Goal: Information Seeking & Learning: Learn about a topic

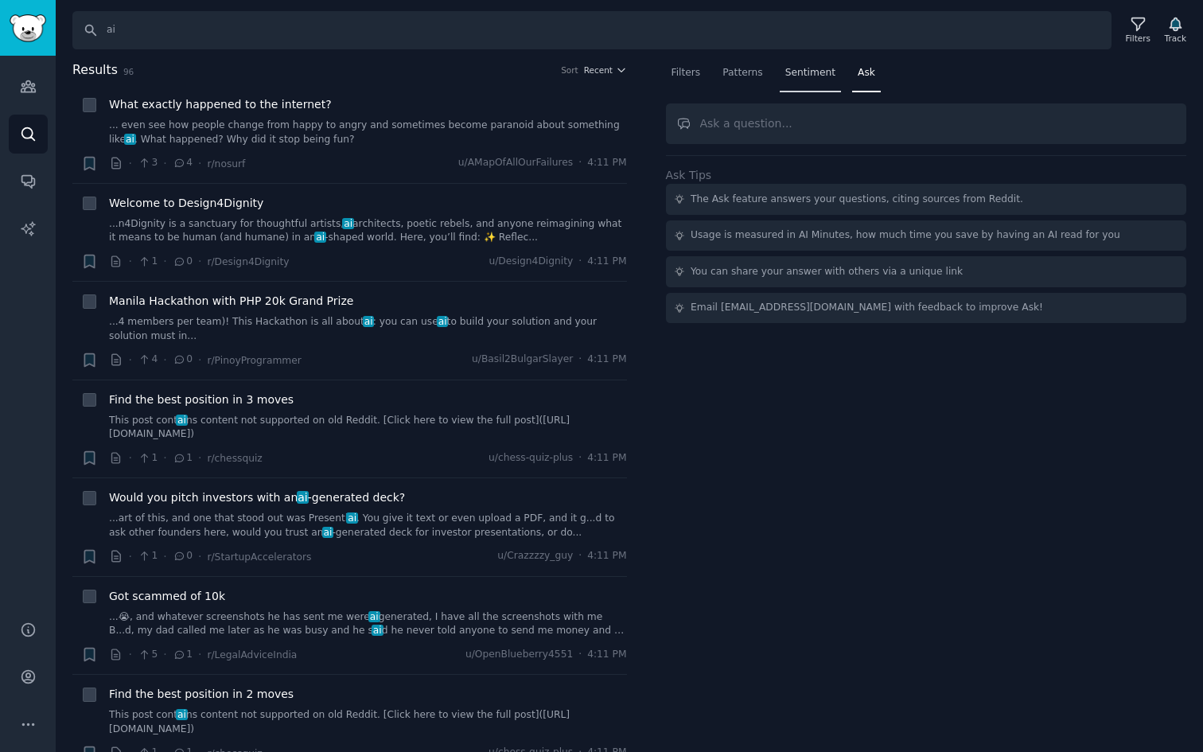
click at [781, 75] on div "Sentiment" at bounding box center [810, 76] width 61 height 33
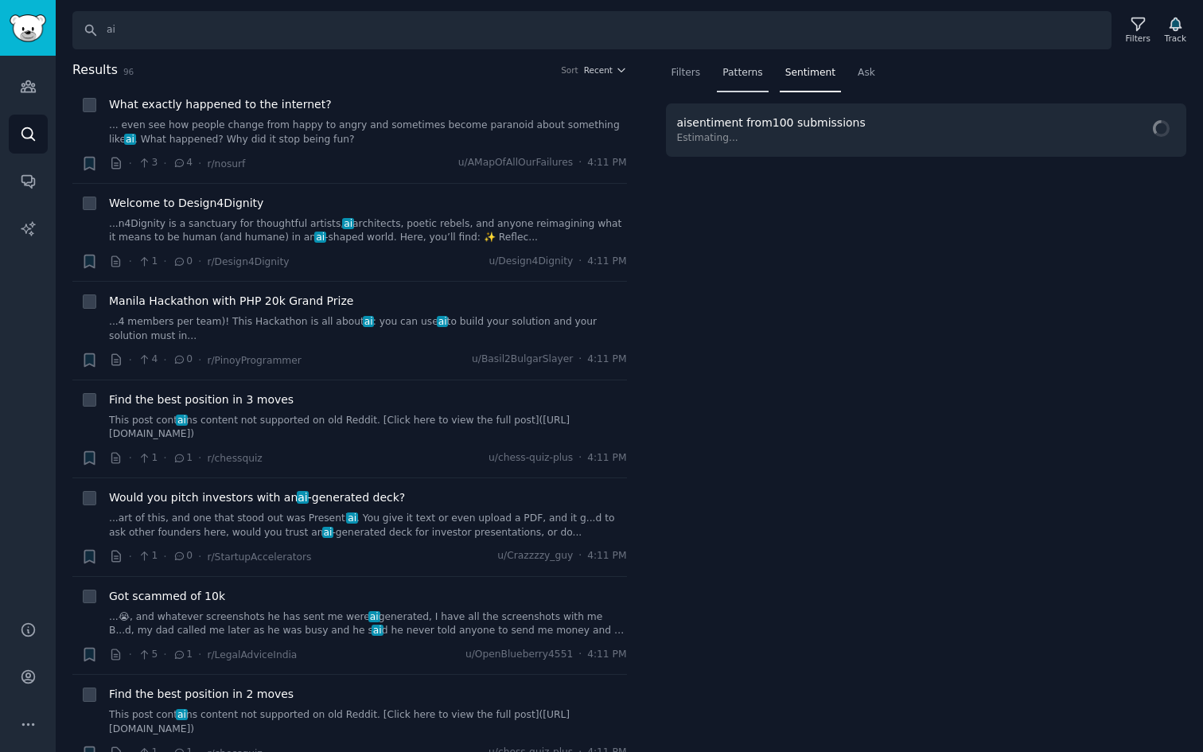
click at [735, 76] on span "Patterns" at bounding box center [742, 73] width 40 height 14
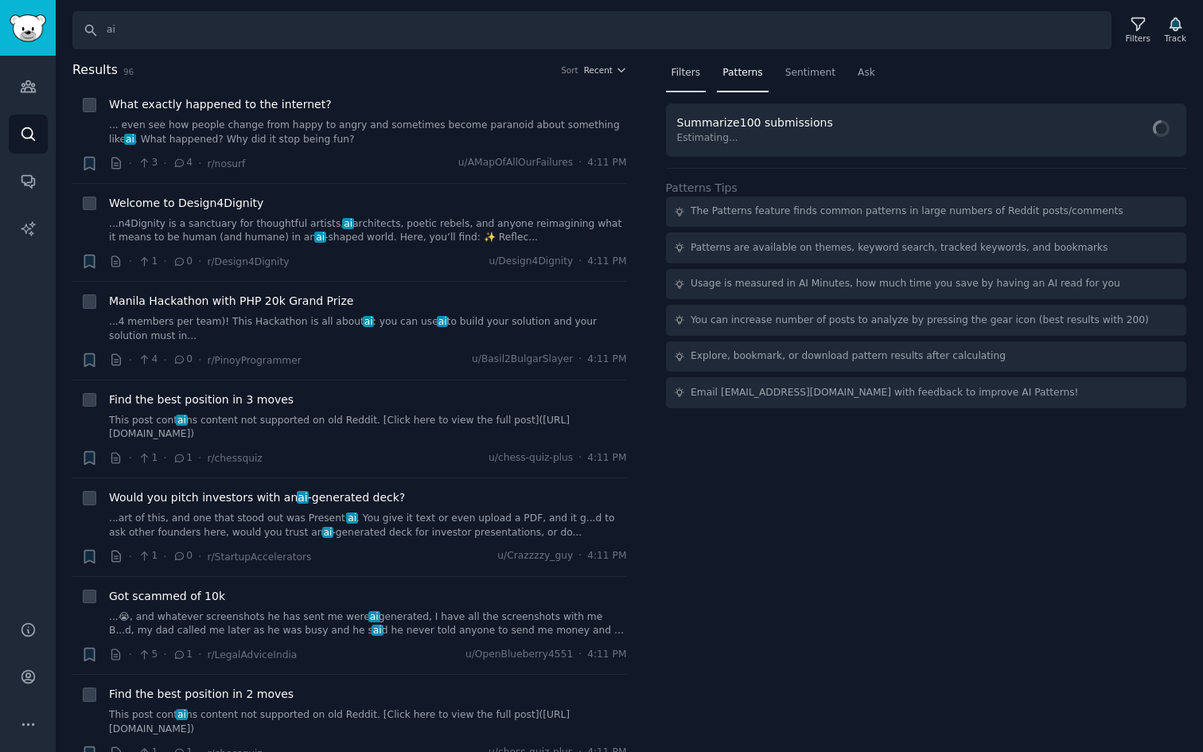
click at [691, 76] on span "Filters" at bounding box center [686, 73] width 29 height 14
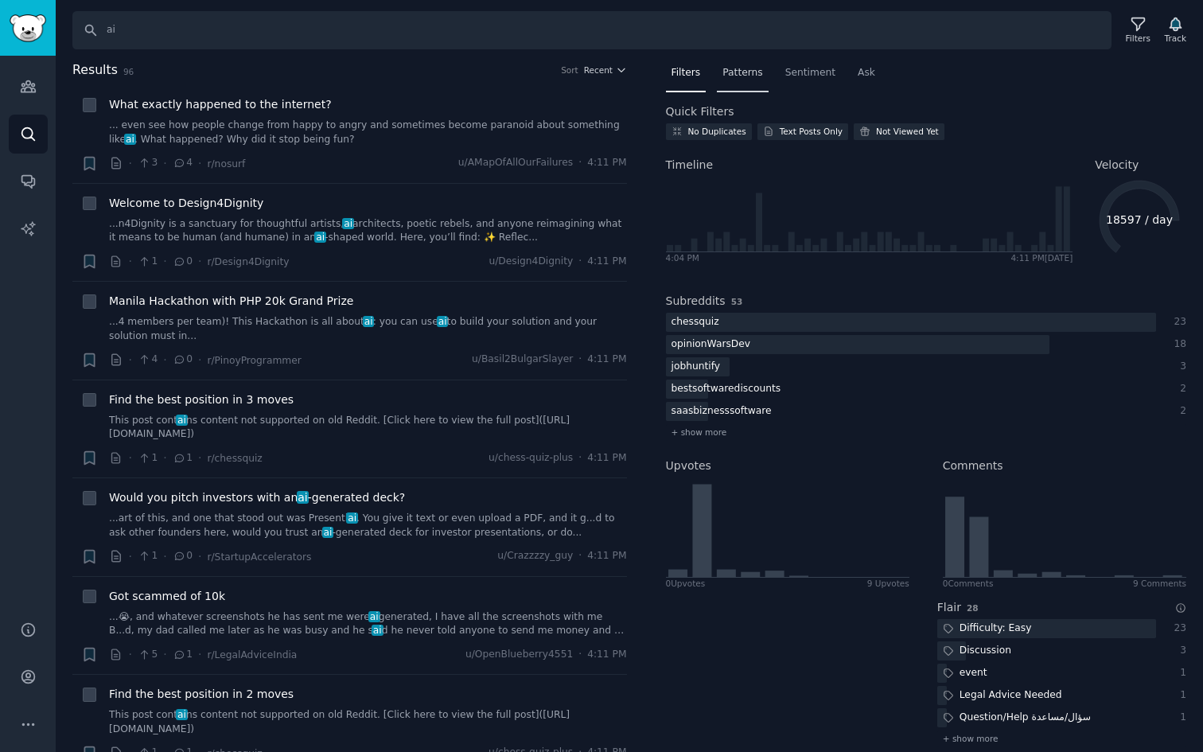
click at [738, 75] on span "Patterns" at bounding box center [742, 73] width 40 height 14
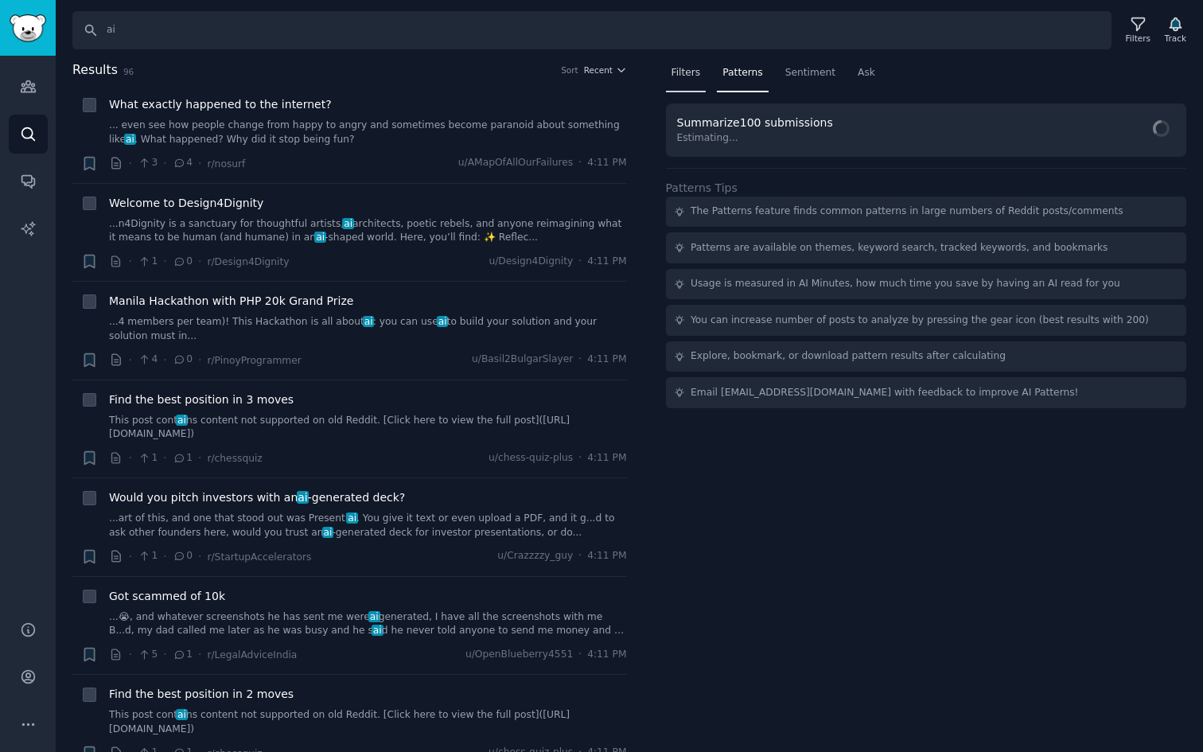
click at [698, 72] on span "Filters" at bounding box center [686, 73] width 29 height 14
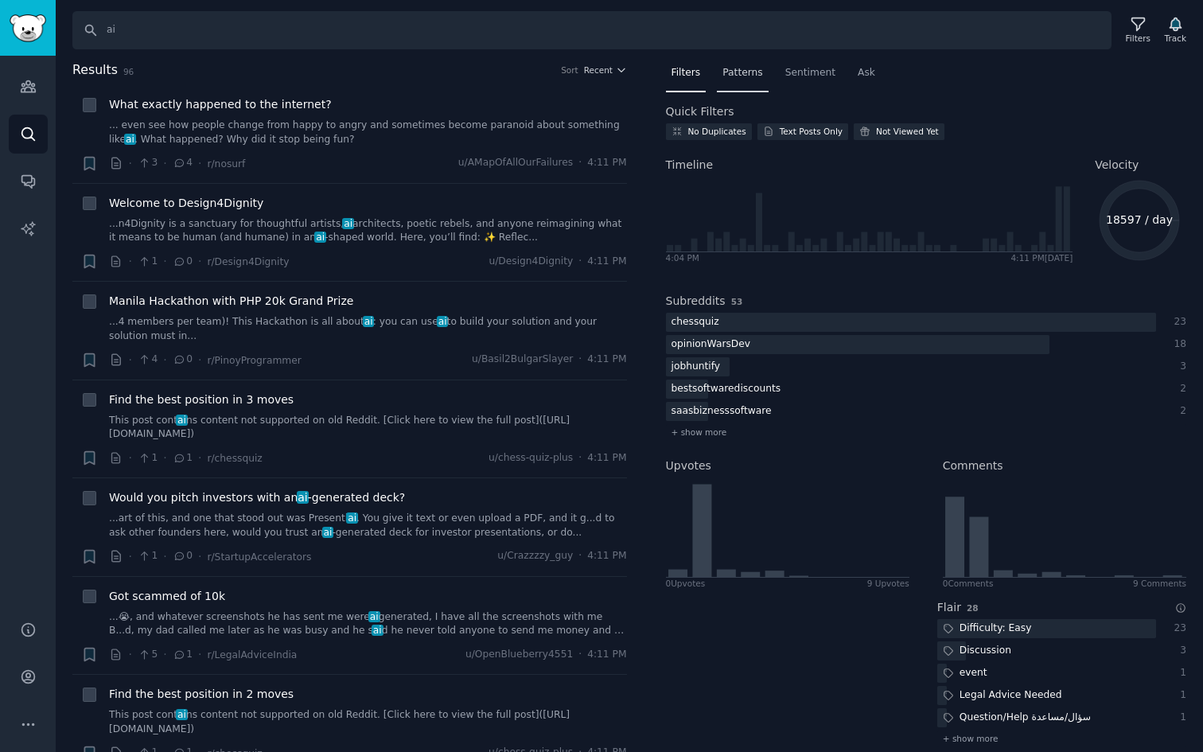
click at [738, 76] on span "Patterns" at bounding box center [742, 73] width 40 height 14
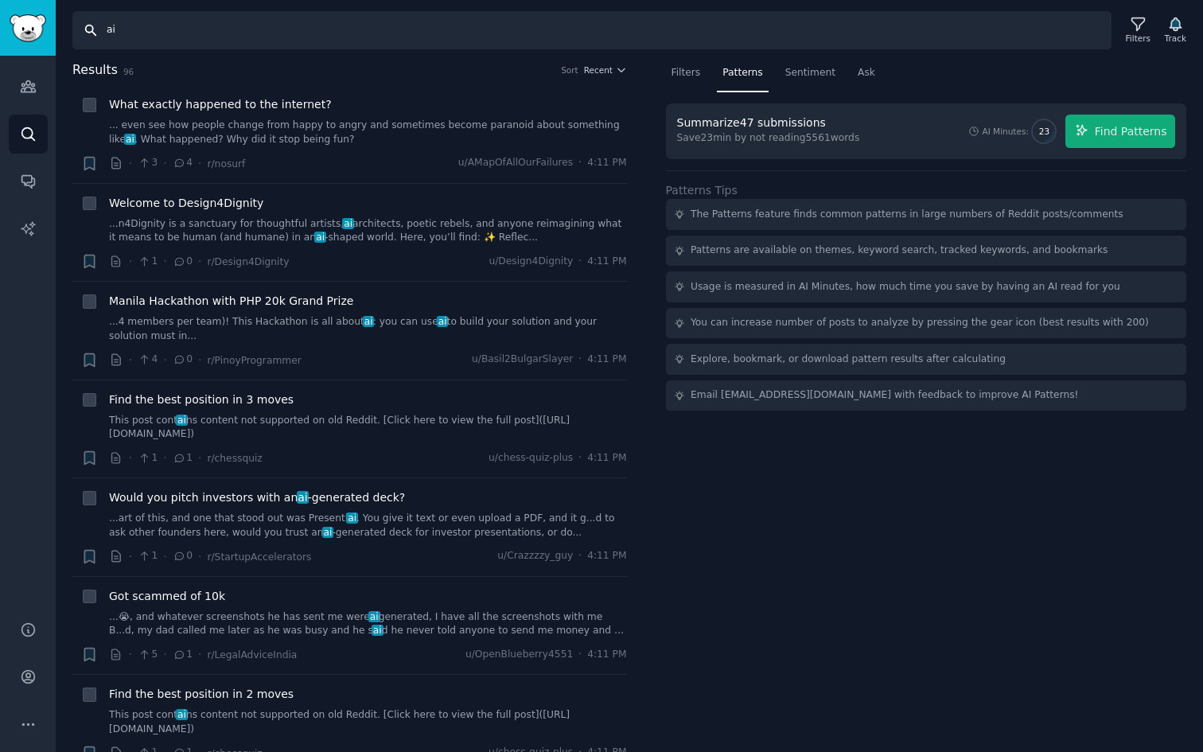
click at [372, 23] on input "ai" at bounding box center [591, 30] width 1039 height 38
click at [233, 43] on input "ai" at bounding box center [591, 30] width 1039 height 38
click at [96, 34] on input "ai" at bounding box center [591, 30] width 1039 height 38
click at [140, 36] on input "ai" at bounding box center [591, 30] width 1039 height 38
type input "a"
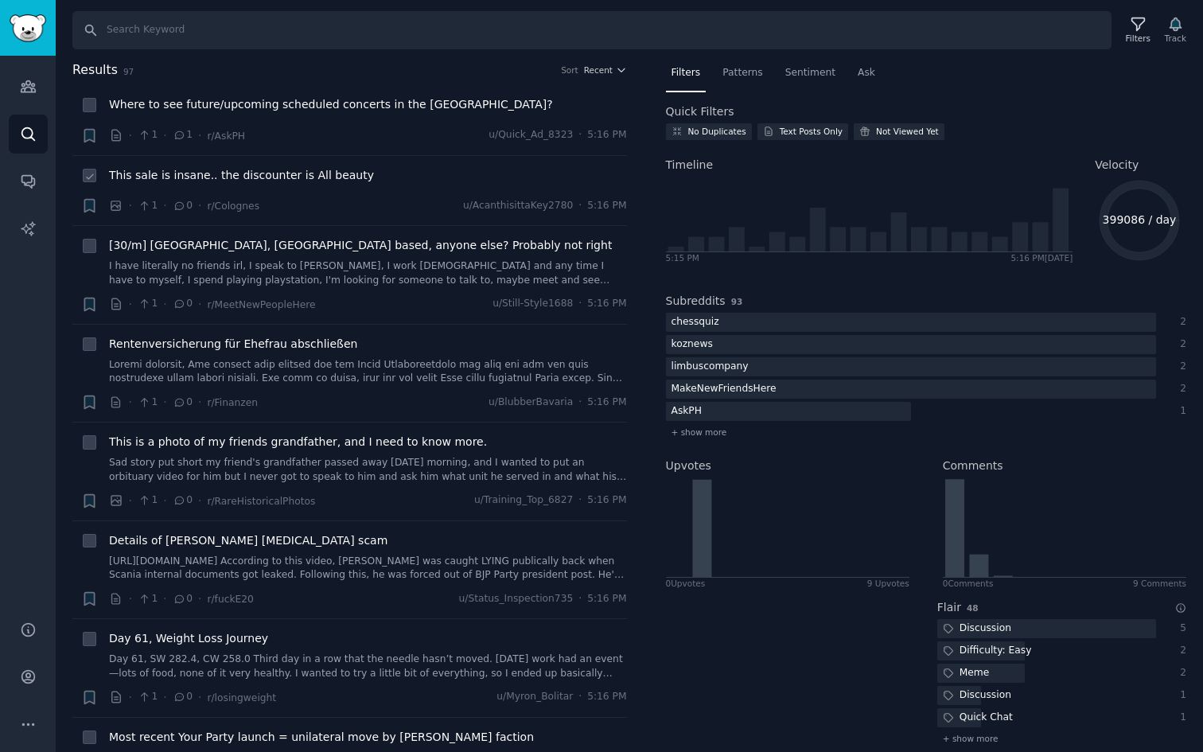
click at [88, 181] on icon at bounding box center [89, 176] width 11 height 11
checkbox input "true"
click at [92, 106] on icon at bounding box center [89, 105] width 11 height 11
checkbox input "true"
click at [87, 244] on icon at bounding box center [89, 246] width 11 height 11
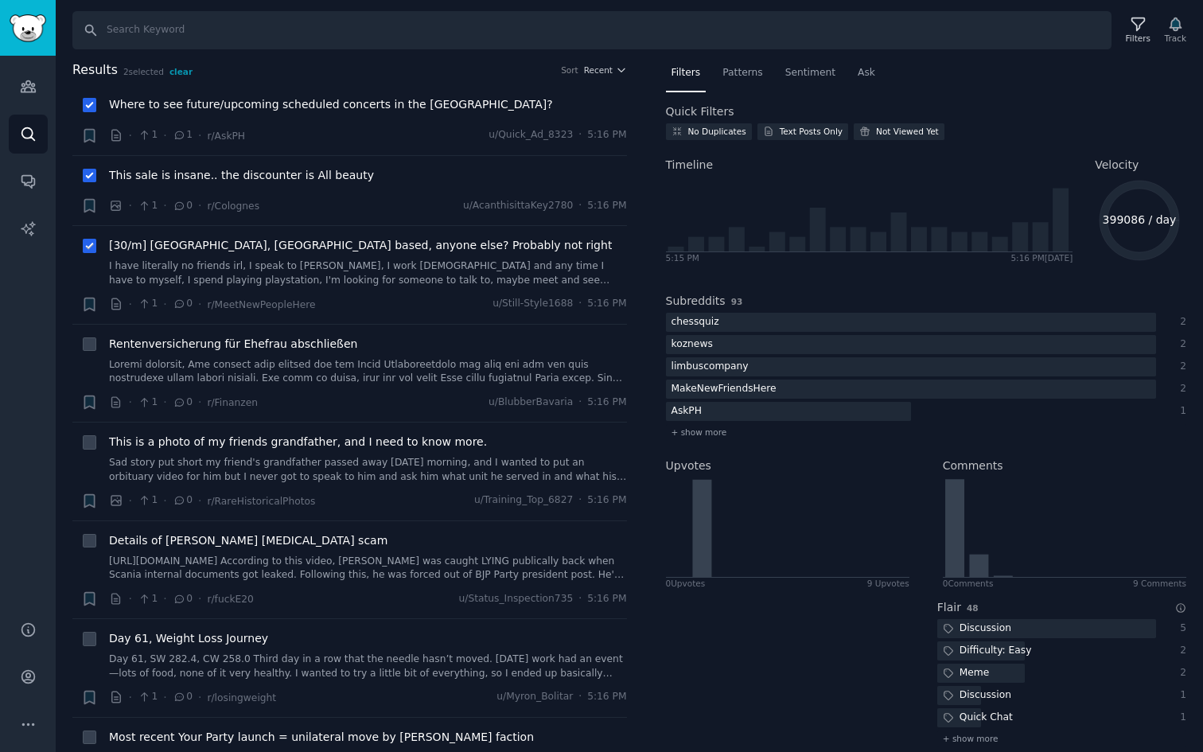
checkbox input "true"
click at [177, 72] on span "clear" at bounding box center [180, 72] width 23 height 10
checkbox input "false"
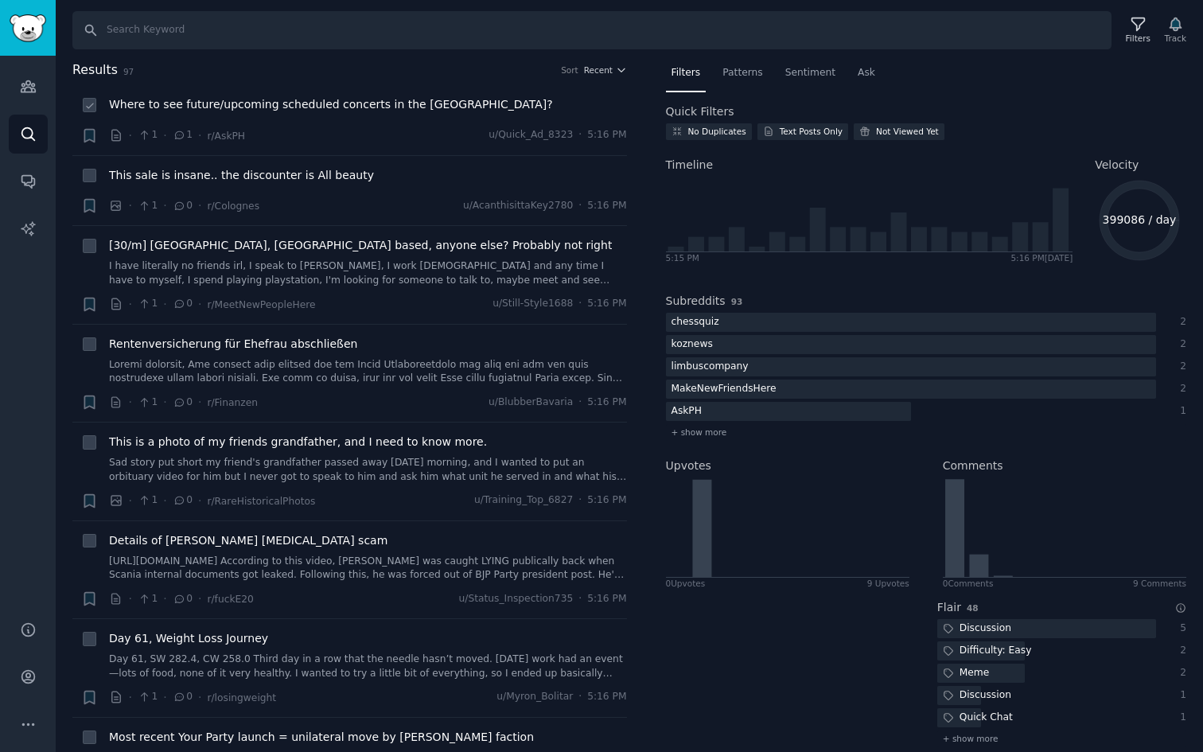
click at [94, 109] on icon at bounding box center [89, 105] width 11 height 11
checkbox input "true"
click at [39, 91] on link "Audiences" at bounding box center [28, 86] width 39 height 39
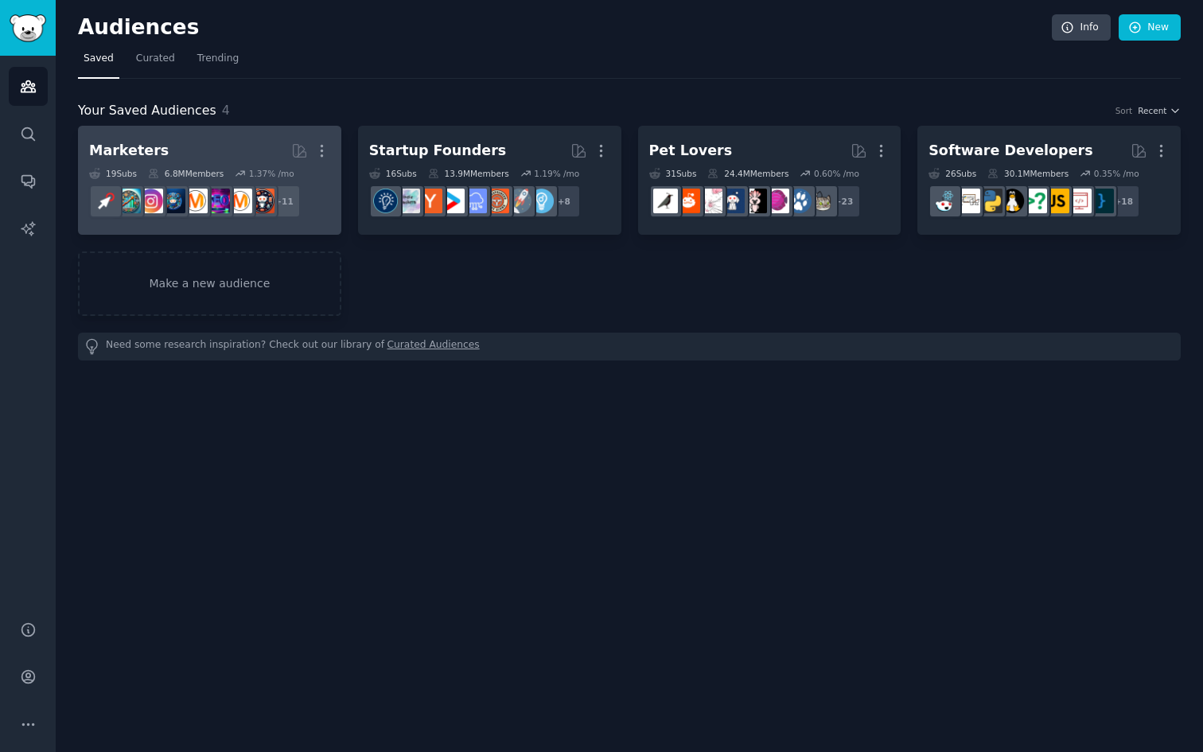
click at [185, 153] on h2 "Marketers More" at bounding box center [209, 151] width 241 height 28
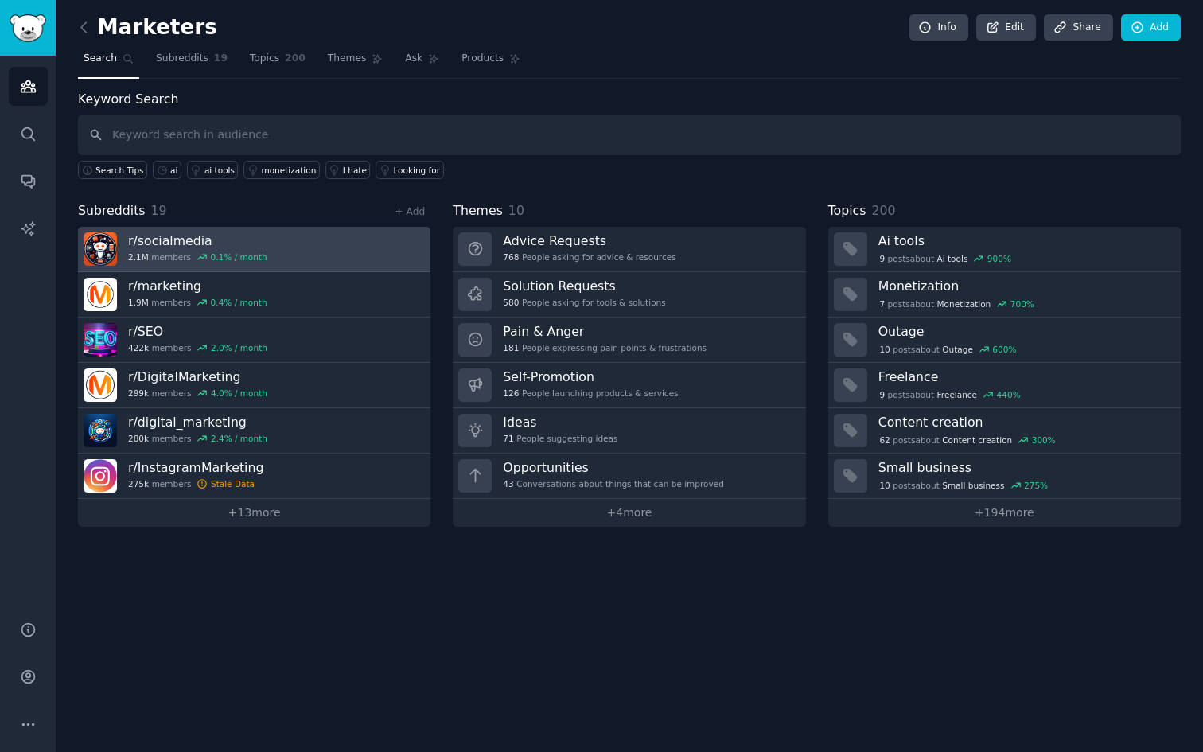
click at [306, 243] on link "r/ socialmedia 2.1M members 0.1 % / month" at bounding box center [254, 249] width 352 height 45
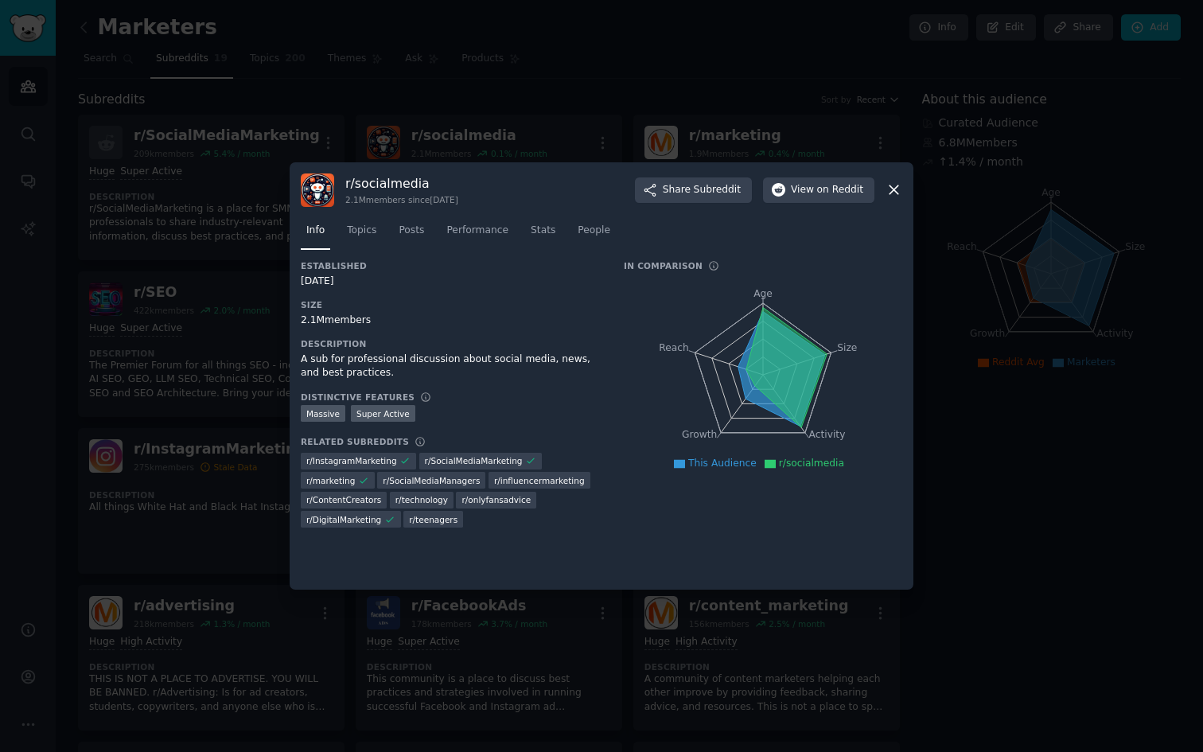
click at [616, 129] on div at bounding box center [601, 376] width 1203 height 752
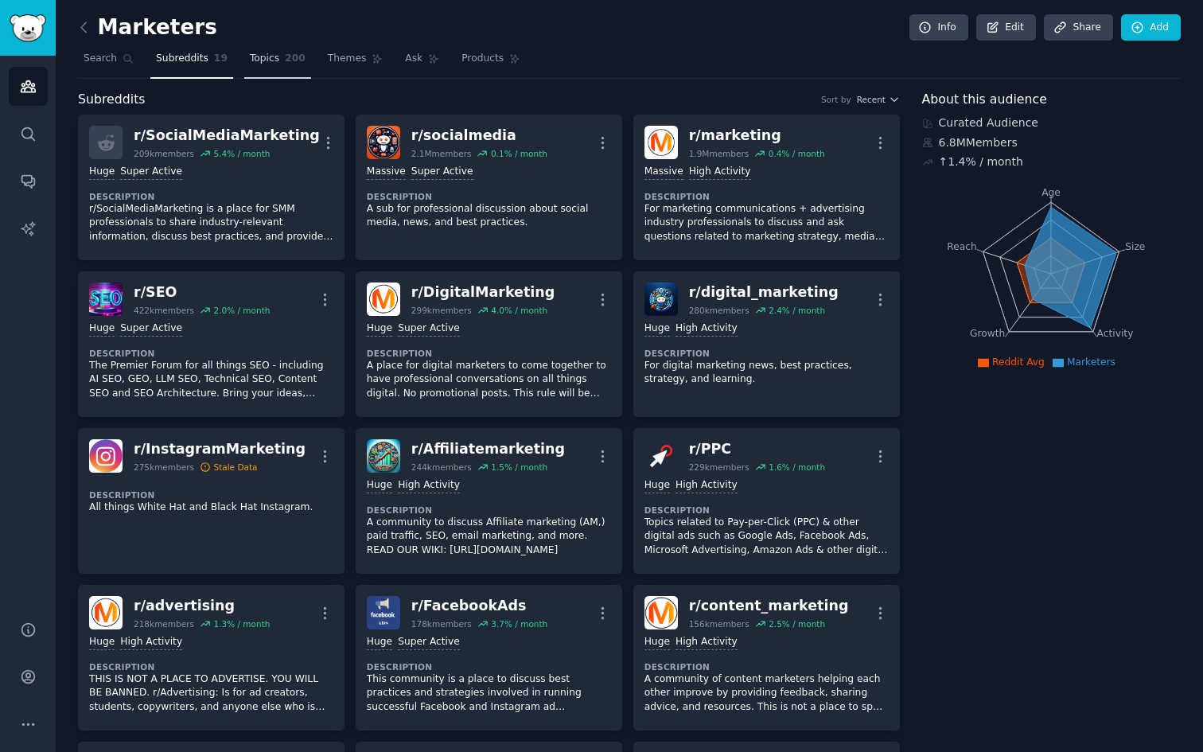
click at [274, 67] on link "Topics 200" at bounding box center [277, 62] width 67 height 33
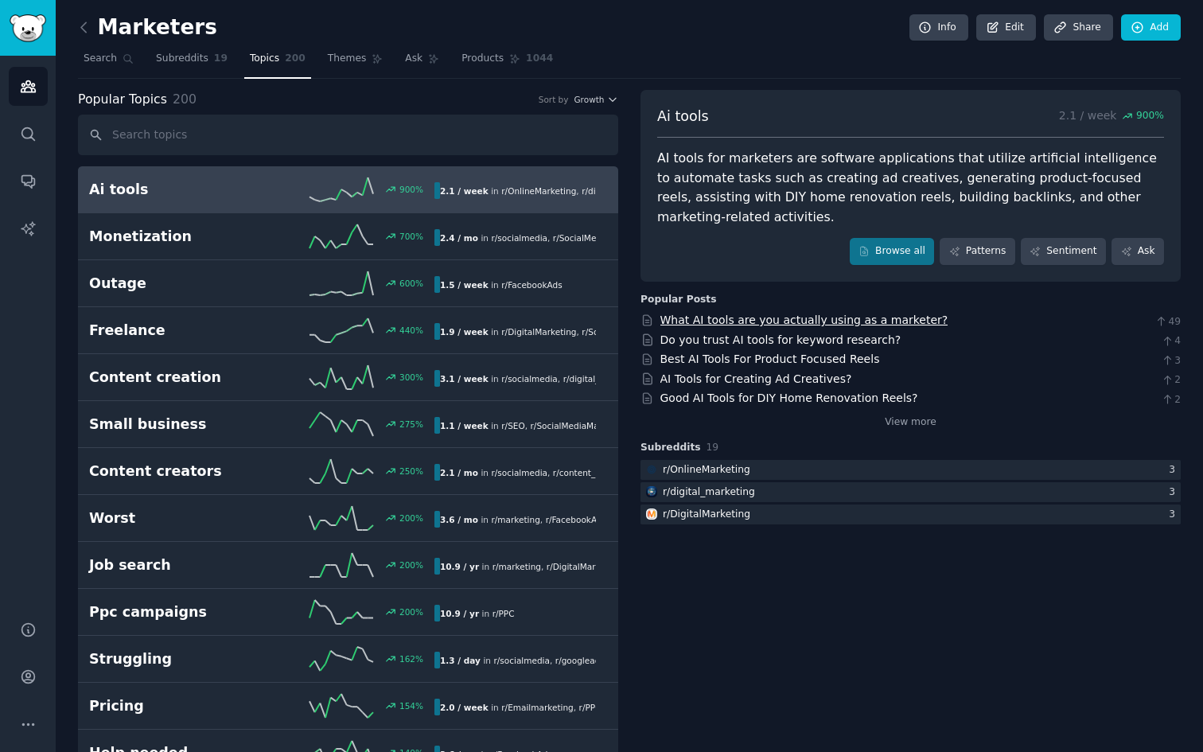
click at [863, 320] on link "What AI tools are you actually using as a marketer?" at bounding box center [804, 319] width 288 height 13
click at [885, 254] on link "Browse all" at bounding box center [892, 251] width 85 height 27
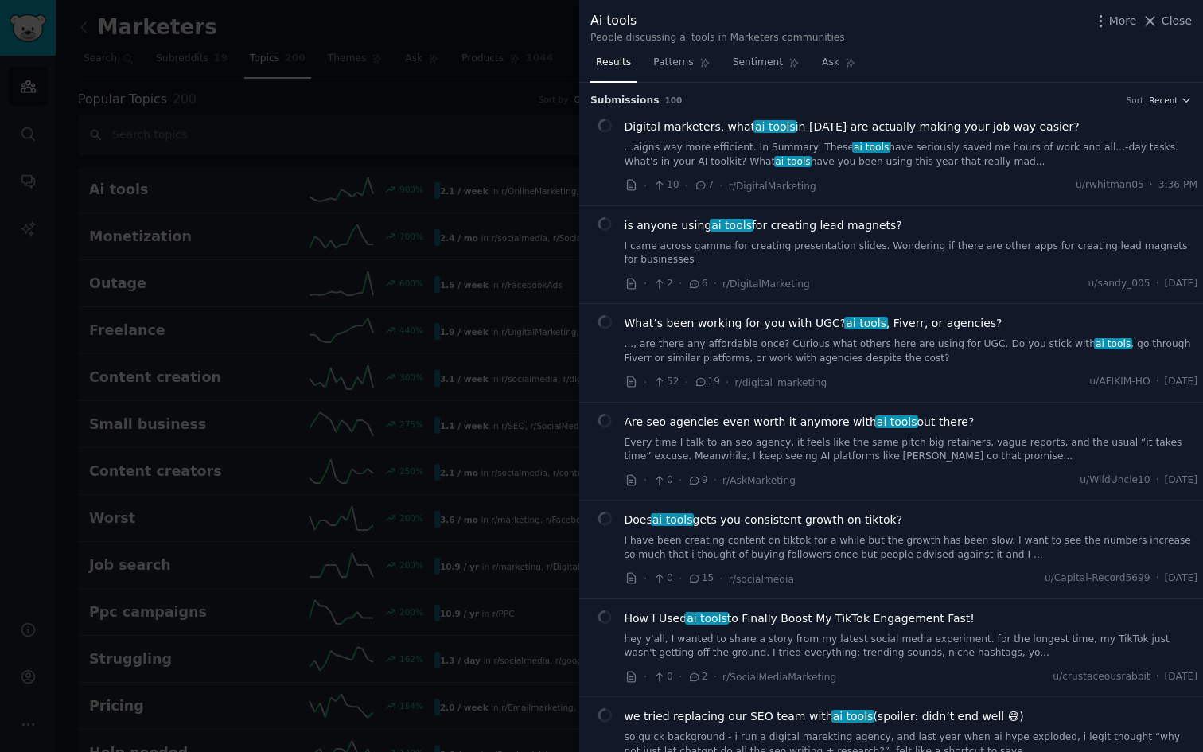
click at [666, 142] on link "...aigns way more efficient. In Summary: These ai tools have seriously saved me…" at bounding box center [912, 155] width 574 height 28
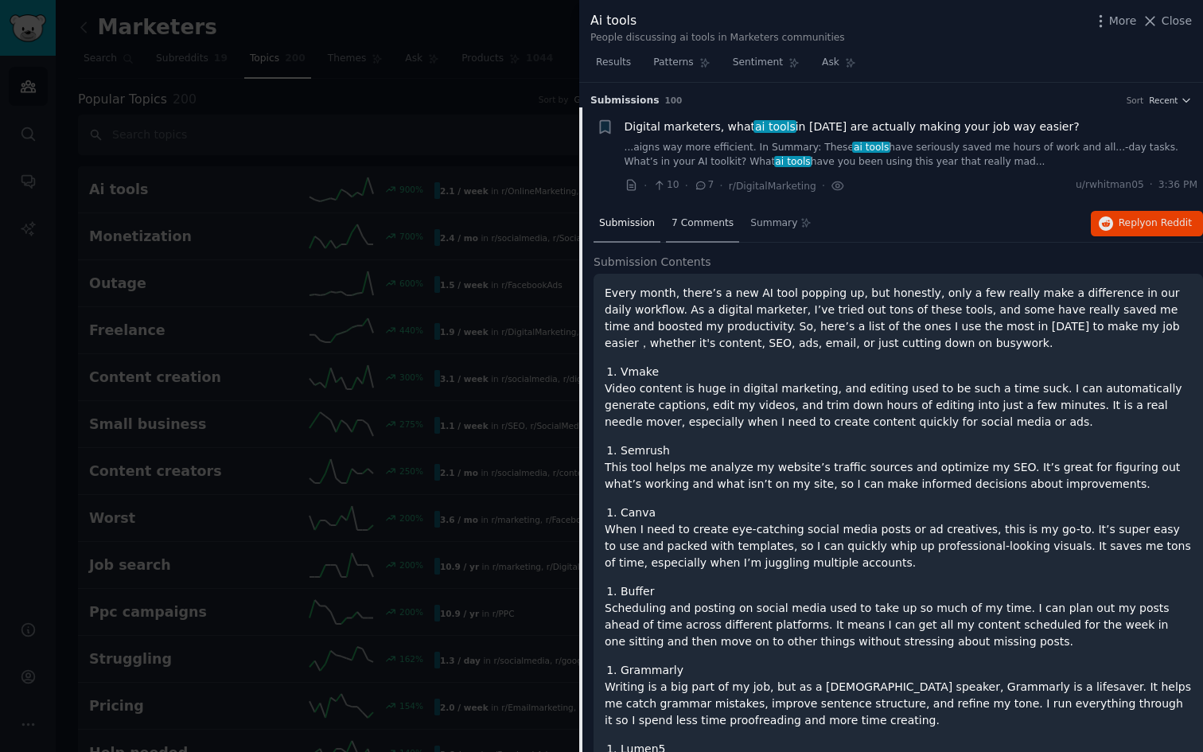
click at [681, 225] on span "7 Comments" at bounding box center [703, 223] width 62 height 14
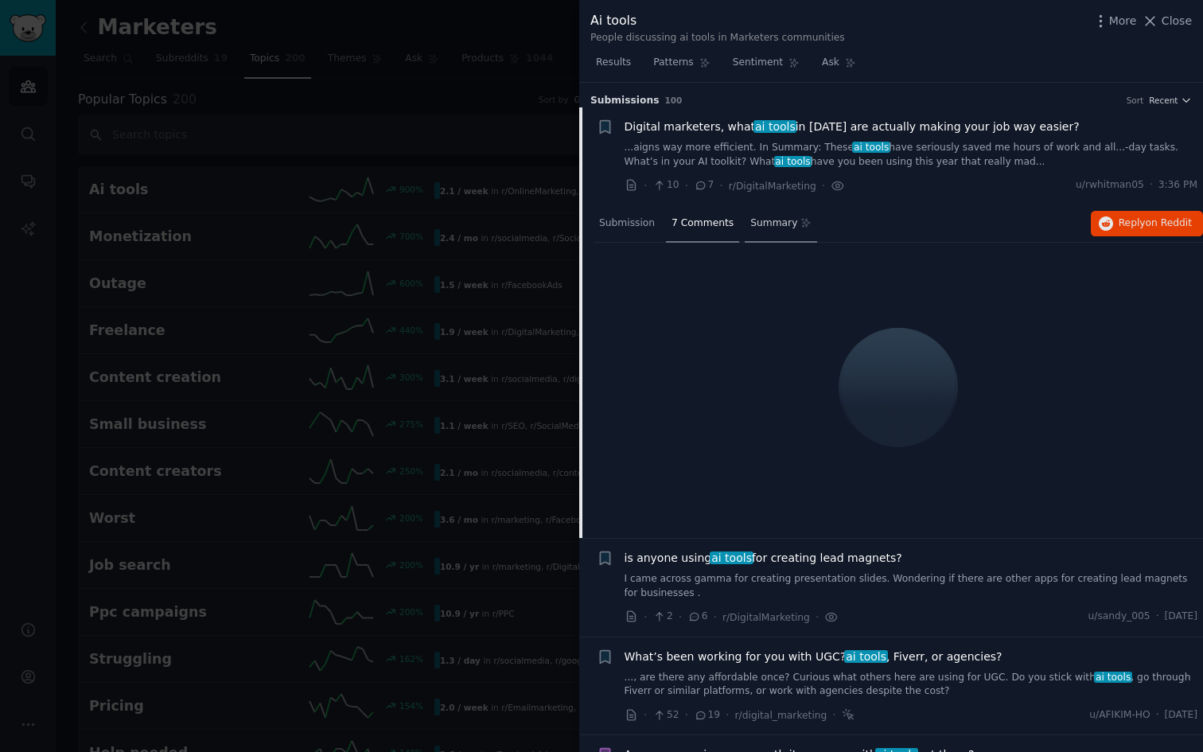
click at [777, 225] on span "Summary" at bounding box center [773, 223] width 47 height 14
click at [640, 227] on span "Submission" at bounding box center [627, 223] width 56 height 14
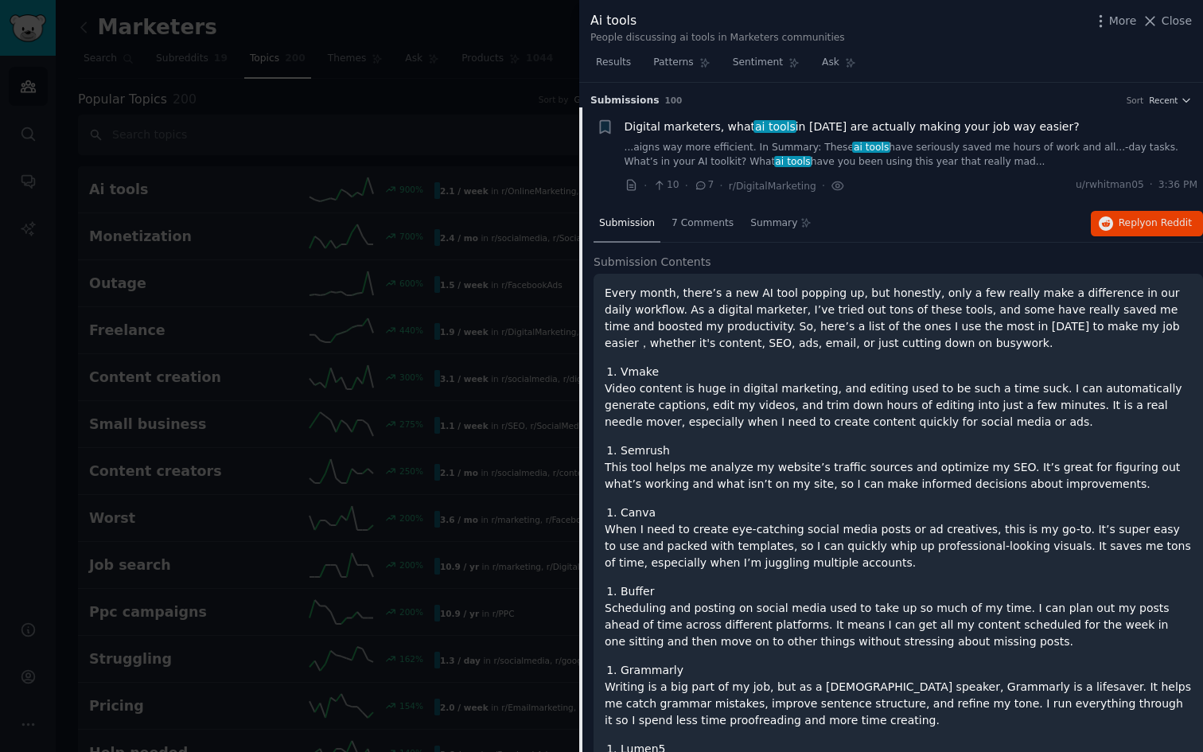
click at [496, 80] on div at bounding box center [601, 376] width 1203 height 752
